Goal: Check status: Check status

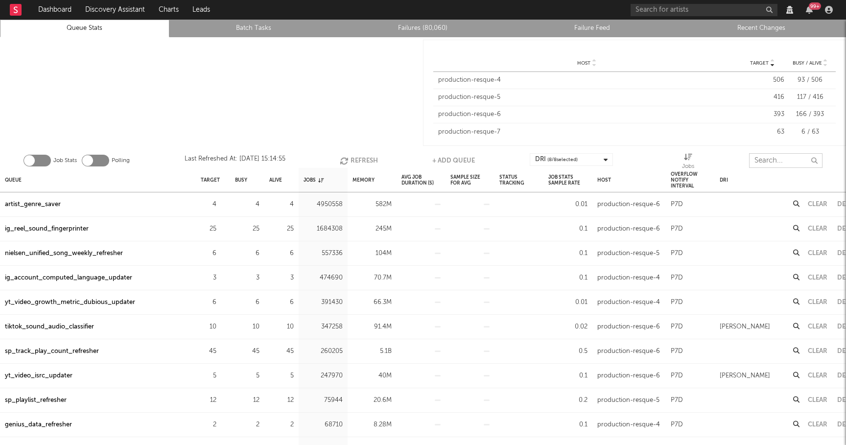
click at [772, 154] on input "text" at bounding box center [785, 160] width 73 height 15
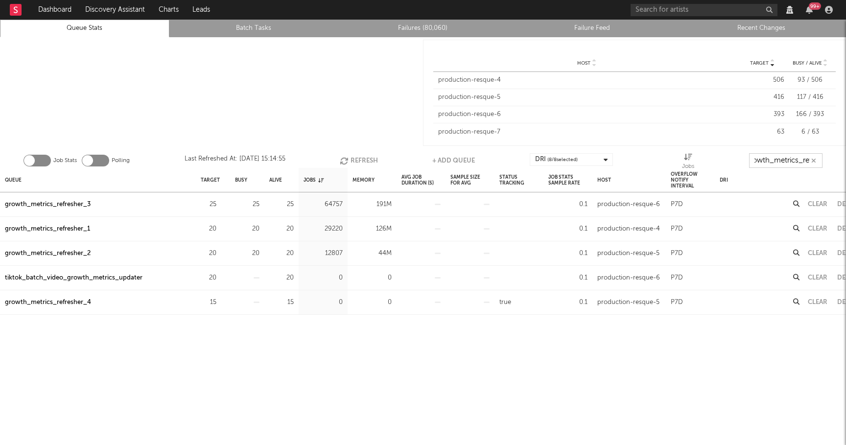
scroll to position [0, 11]
type input "growth_metrics_ref"
click at [11, 176] on div "Queue" at bounding box center [13, 179] width 17 height 21
click at [357, 157] on button "Refresh" at bounding box center [356, 160] width 38 height 15
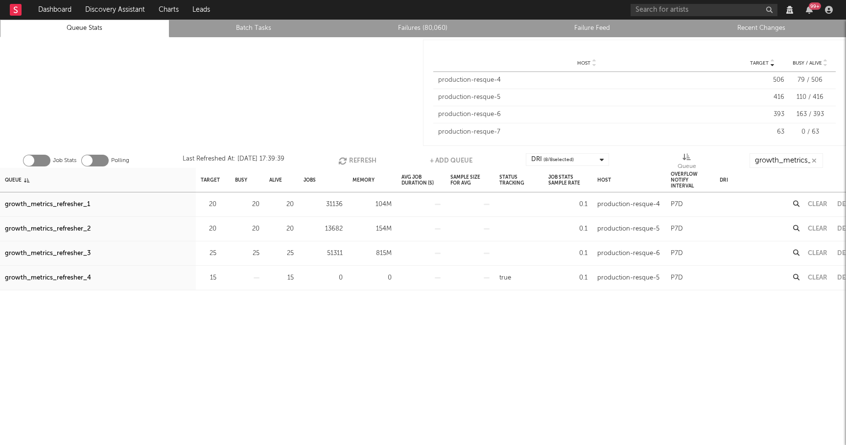
click at [74, 253] on div "growth_metrics_refresher_3" at bounding box center [48, 254] width 86 height 12
click at [57, 231] on div "growth_metrics_refresher_2" at bounding box center [48, 229] width 86 height 12
click at [74, 205] on div "growth_metrics_refresher_1" at bounding box center [47, 205] width 85 height 12
click at [353, 159] on button "Refresh" at bounding box center [357, 160] width 38 height 15
click at [360, 161] on button "Refresh" at bounding box center [357, 160] width 38 height 15
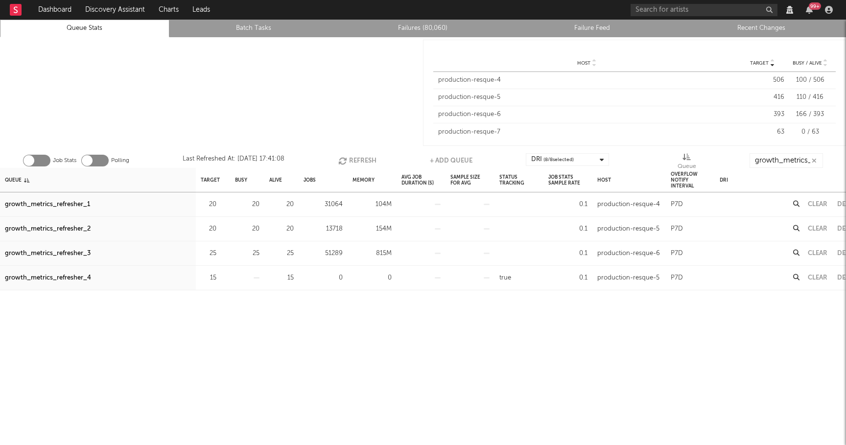
click at [360, 161] on button "Refresh" at bounding box center [357, 160] width 38 height 15
click at [360, 161] on button "Refresh" at bounding box center [356, 160] width 38 height 15
click at [359, 161] on button "Refresh" at bounding box center [356, 160] width 38 height 15
click at [344, 161] on icon "button" at bounding box center [342, 161] width 11 height 8
click at [79, 252] on div "growth_metrics_refresher_3" at bounding box center [48, 254] width 86 height 12
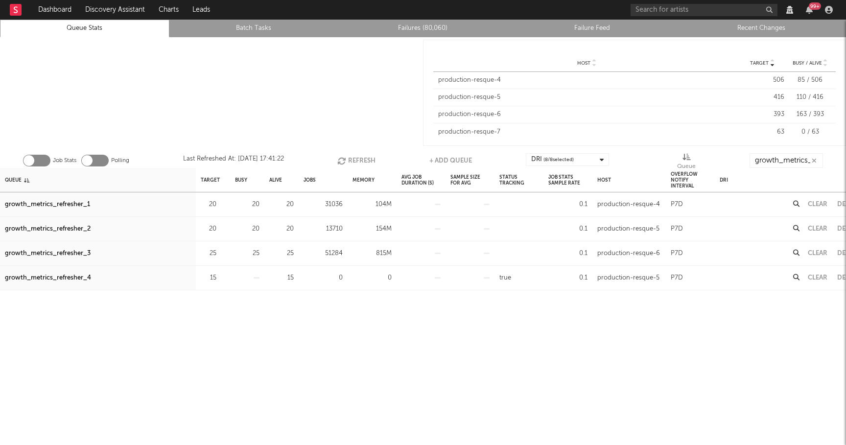
click at [357, 157] on button "Refresh" at bounding box center [356, 160] width 38 height 15
